Goal: Task Accomplishment & Management: Complete application form

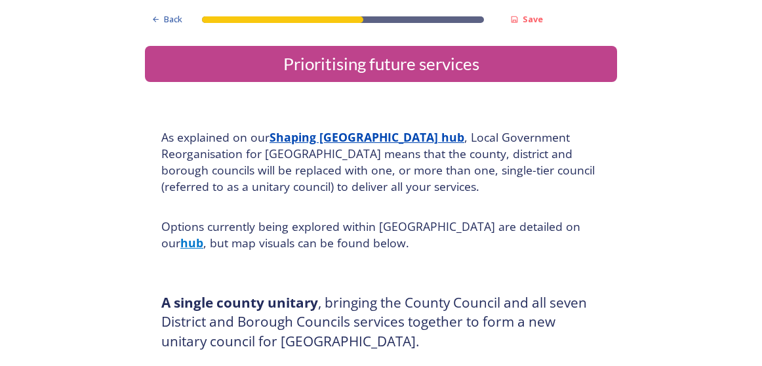
scroll to position [2049, 0]
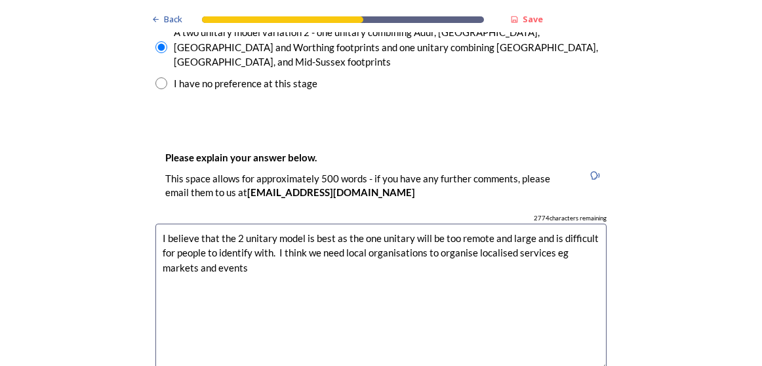
click at [267, 223] on textarea "I believe that the 2 unitary model is best as the one unitary will be too remot…" at bounding box center [380, 296] width 451 height 147
click at [544, 223] on textarea "I believe that the 2 unitary model is best as the one unitary will be too remot…" at bounding box center [380, 296] width 451 height 147
click at [303, 223] on textarea "I believe that the 2 unitary model is best as the one unitary will be too remot…" at bounding box center [380, 296] width 451 height 147
click at [354, 223] on textarea "I believe that the 2 unitary model is best as the one unitary will be too remot…" at bounding box center [380, 296] width 451 height 147
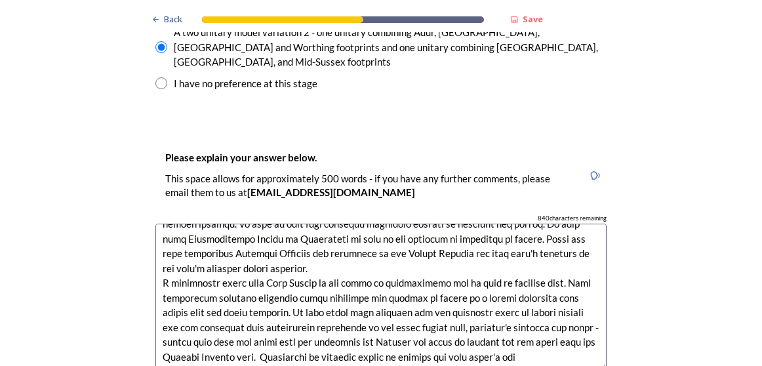
scroll to position [213, 0]
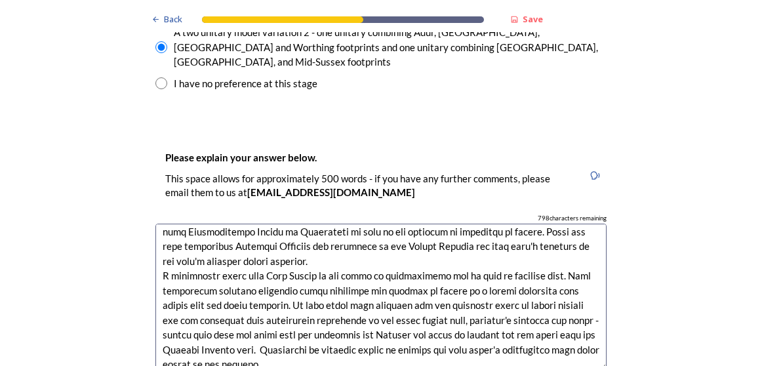
click at [570, 255] on textarea at bounding box center [380, 296] width 451 height 147
click at [446, 298] on textarea at bounding box center [380, 296] width 451 height 147
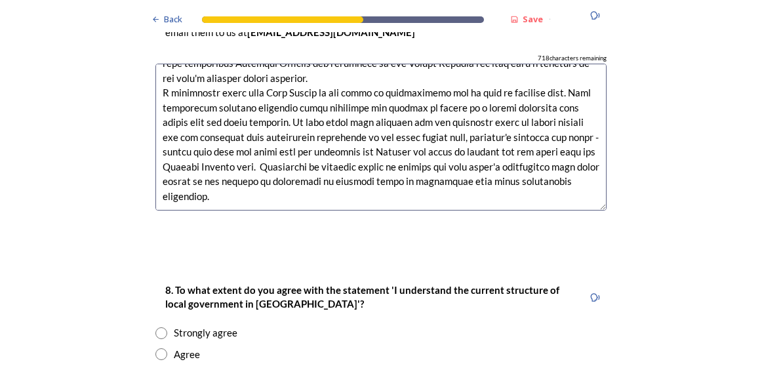
scroll to position [2314, 0]
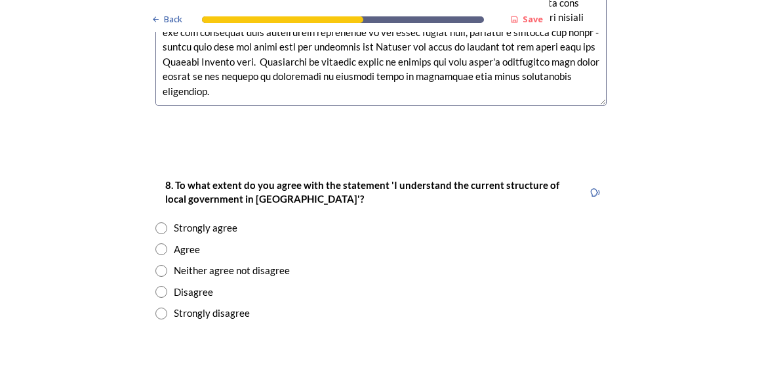
type textarea "I believe that the 2 unitary model is best as the one unitary will be too remot…"
click at [155, 222] on input "radio" at bounding box center [161, 228] width 12 height 12
radio input "true"
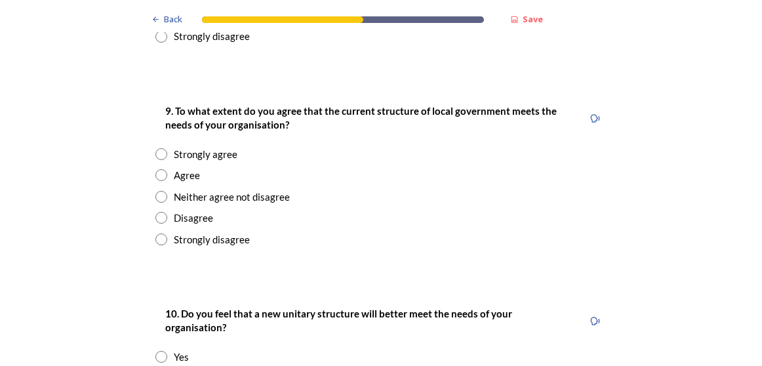
scroll to position [2596, 0]
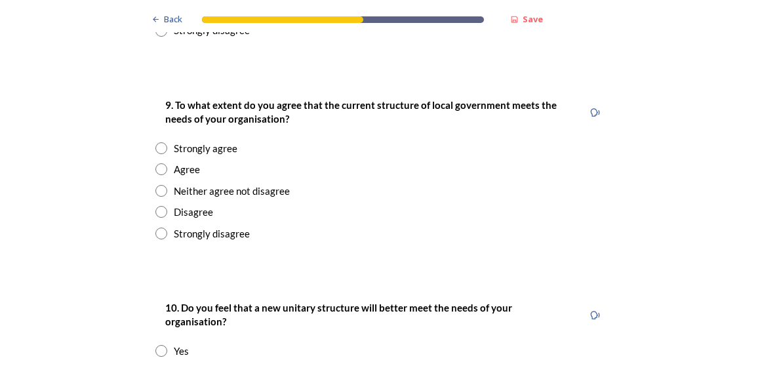
click at [158, 163] on input "radio" at bounding box center [161, 169] width 12 height 12
radio input "true"
click at [155, 365] on input "radio" at bounding box center [161, 372] width 12 height 12
radio input "true"
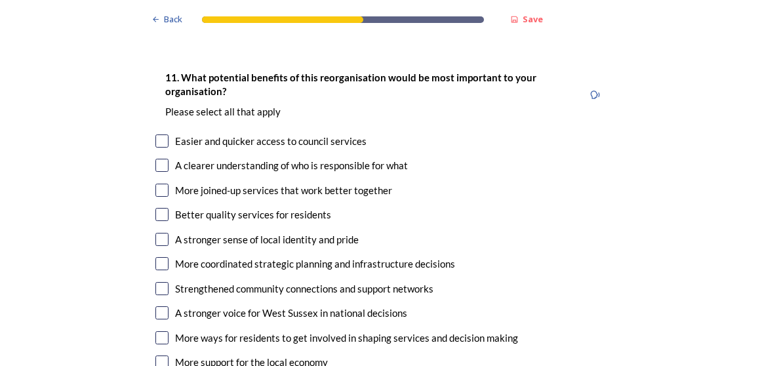
scroll to position [3041, 0]
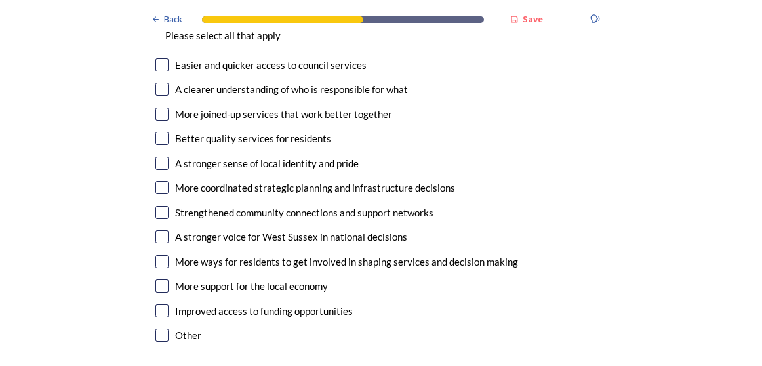
click at [160, 328] on input "checkbox" at bounding box center [161, 334] width 13 height 13
checkbox input "true"
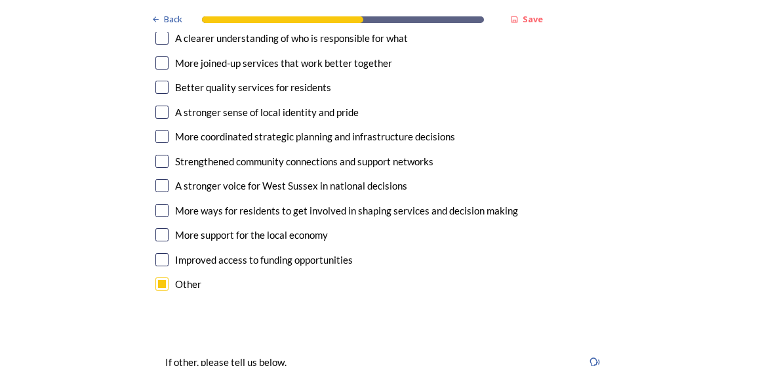
scroll to position [3134, 0]
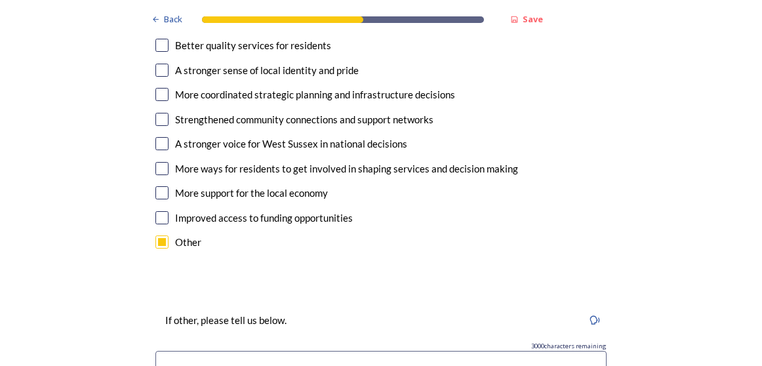
click at [595, 351] on input at bounding box center [380, 366] width 451 height 30
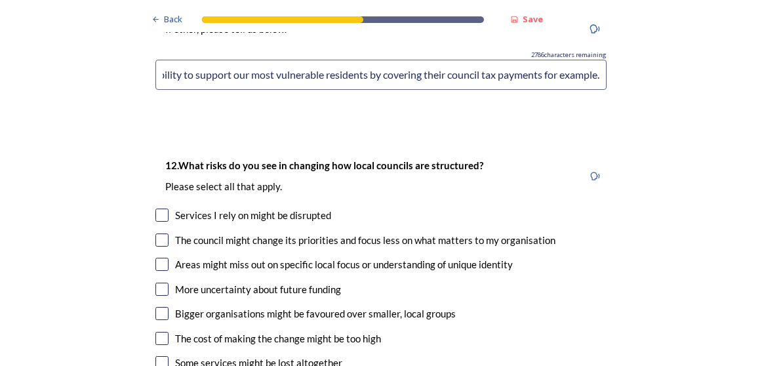
scroll to position [3443, 0]
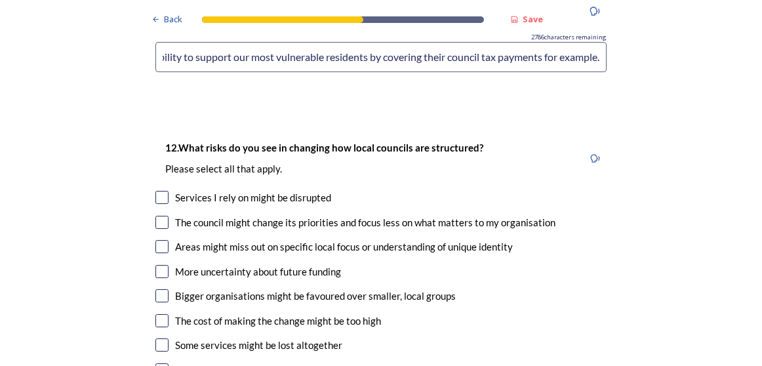
type input "I do not see any benefits of merging Chichester District Council - I only see d…"
click at [159, 191] on input "checkbox" at bounding box center [161, 197] width 13 height 13
checkbox input "true"
click at [159, 216] on input "checkbox" at bounding box center [161, 222] width 13 height 13
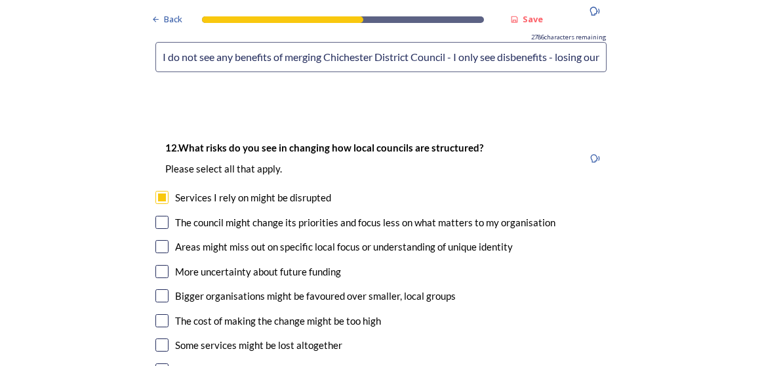
checkbox input "true"
click at [159, 240] on input "checkbox" at bounding box center [161, 246] width 13 height 13
checkbox input "true"
click at [159, 265] on input "checkbox" at bounding box center [161, 271] width 13 height 13
checkbox input "true"
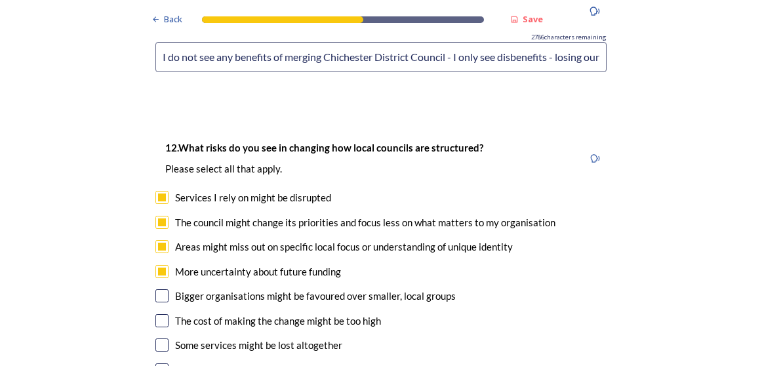
click at [156, 289] on input "checkbox" at bounding box center [161, 295] width 13 height 13
checkbox input "true"
click at [157, 314] on input "checkbox" at bounding box center [161, 320] width 13 height 13
checkbox input "true"
click at [159, 338] on input "checkbox" at bounding box center [161, 344] width 13 height 13
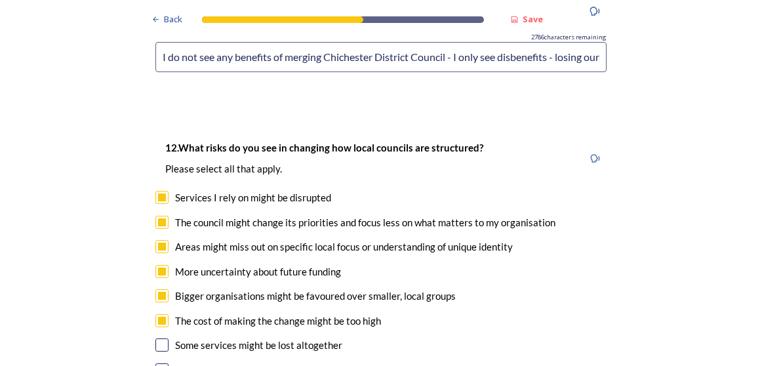
checkbox input "true"
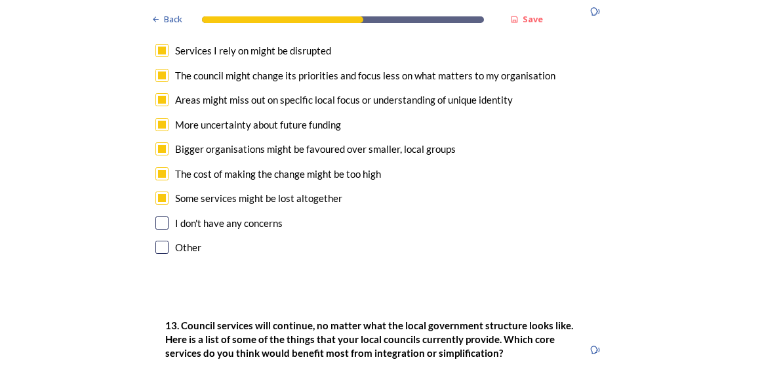
scroll to position [3626, 0]
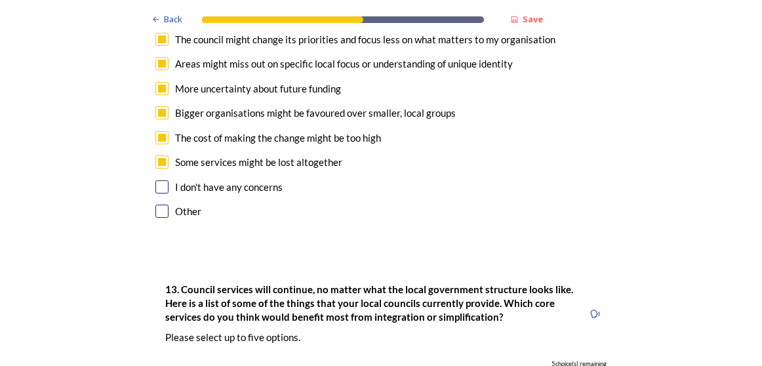
click at [160, 204] on input "checkbox" at bounding box center [161, 210] width 13 height 13
checkbox input "true"
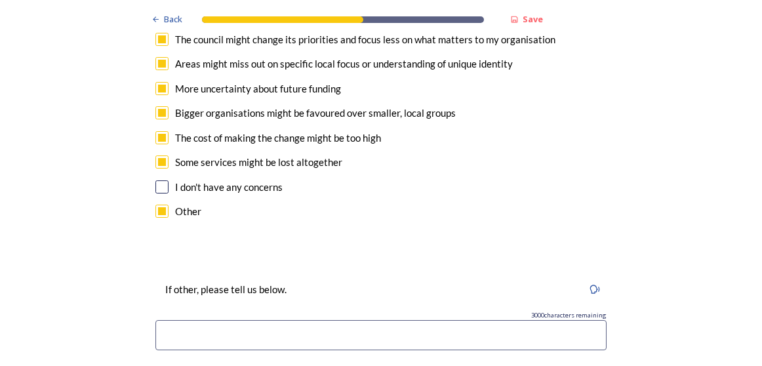
click at [225, 320] on input at bounding box center [380, 335] width 451 height 30
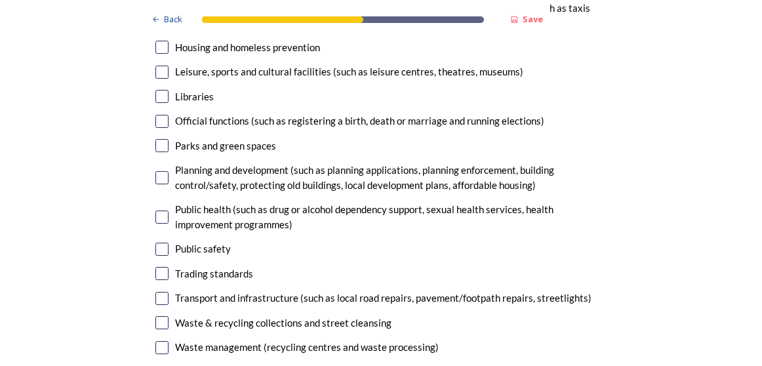
scroll to position [4370, 0]
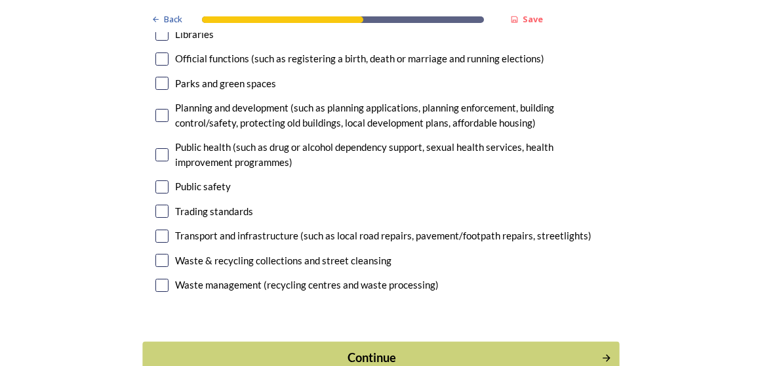
type input "Lack of discretionary support for people unable to pay their council tax and ot…"
click at [573, 341] on button "Continue" at bounding box center [380, 357] width 476 height 32
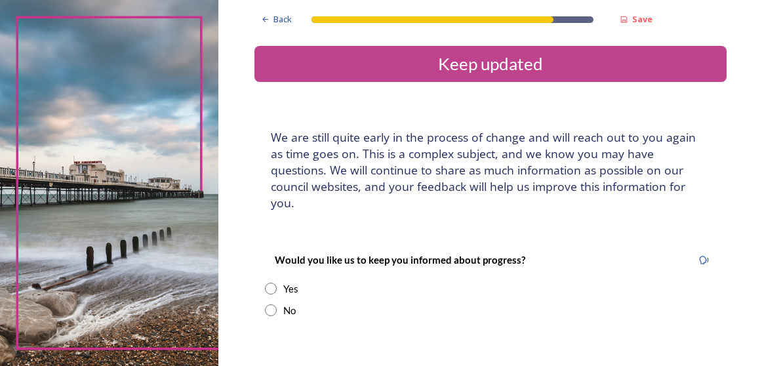
click at [265, 282] on input "radio" at bounding box center [271, 288] width 12 height 12
radio input "true"
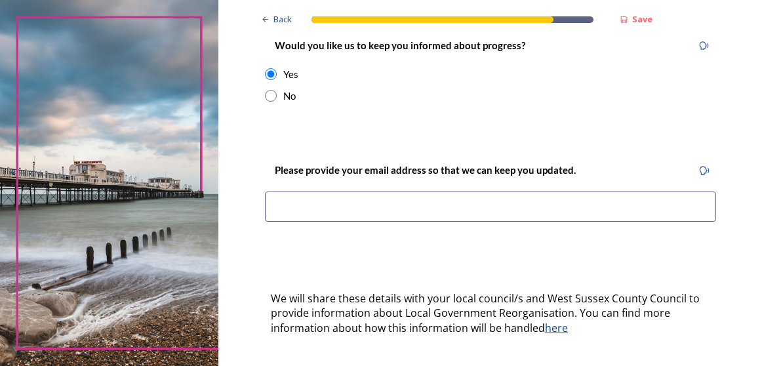
scroll to position [216, 0]
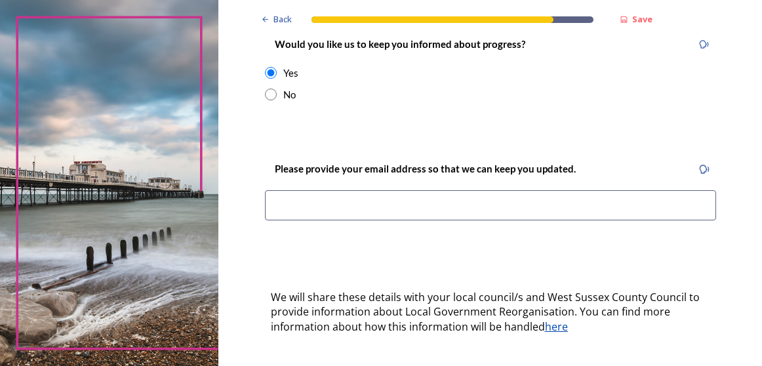
click at [586, 191] on input at bounding box center [490, 205] width 451 height 30
type input "[EMAIL_ADDRESS][DOMAIN_NAME]"
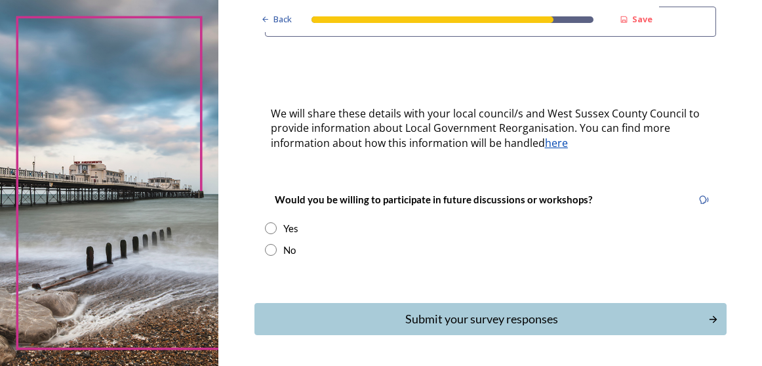
scroll to position [408, 0]
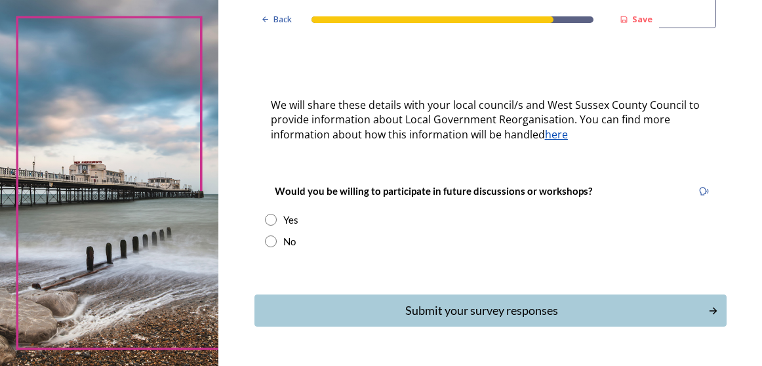
click at [265, 214] on input "radio" at bounding box center [271, 220] width 12 height 12
radio input "true"
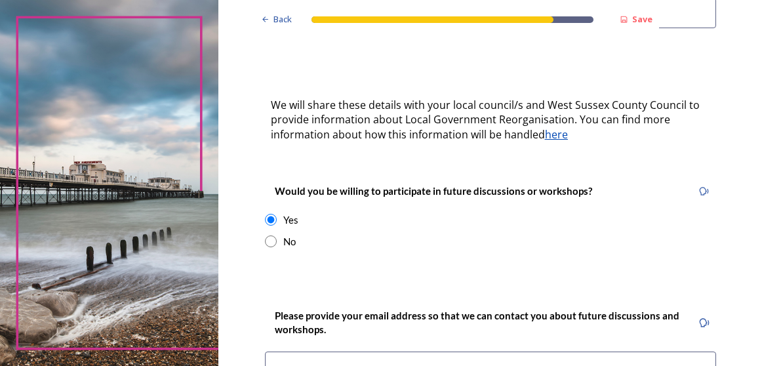
click at [417, 351] on input at bounding box center [490, 366] width 451 height 30
type input "[EMAIL_ADDRESS][DOMAIN_NAME]"
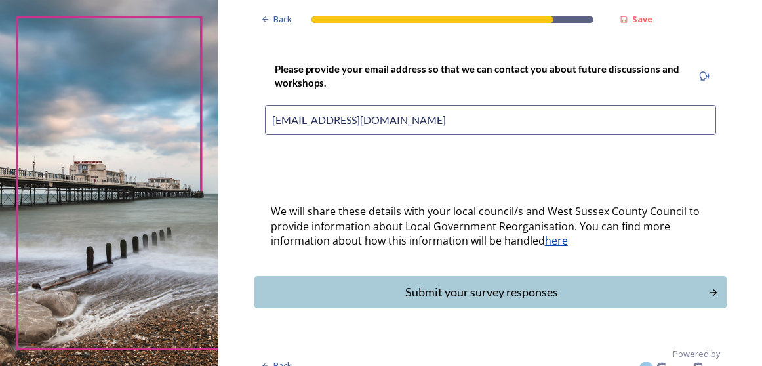
scroll to position [655, 0]
click at [563, 282] on div "Submit your survey responses" at bounding box center [481, 291] width 444 height 18
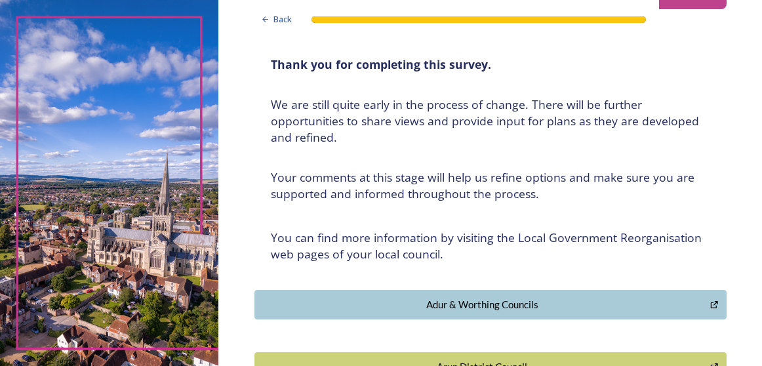
scroll to position [0, 0]
